Goal: Task Accomplishment & Management: Manage account settings

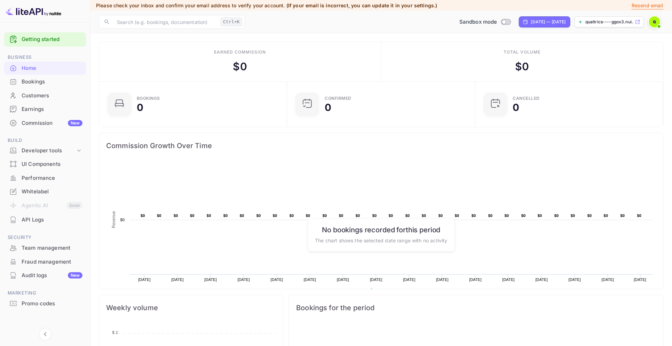
scroll to position [7, 7]
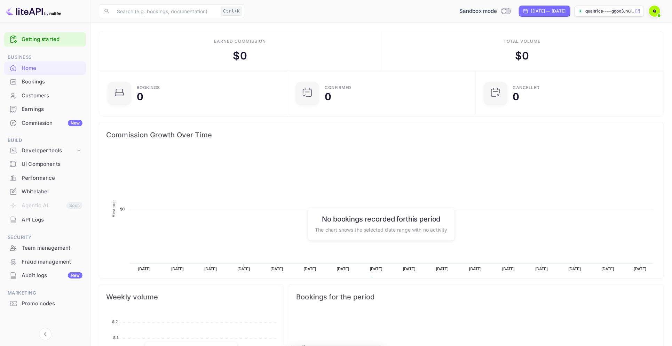
scroll to position [106, 177]
click at [36, 193] on div "Whitelabel" at bounding box center [52, 192] width 61 height 8
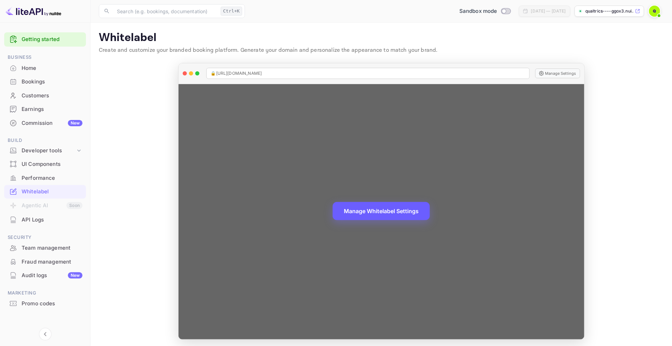
click at [401, 207] on button "Manage Whitelabel Settings" at bounding box center [381, 211] width 97 height 18
click at [391, 217] on button "Manage Whitelabel Settings" at bounding box center [381, 211] width 97 height 18
